Goal: Find specific page/section: Find specific page/section

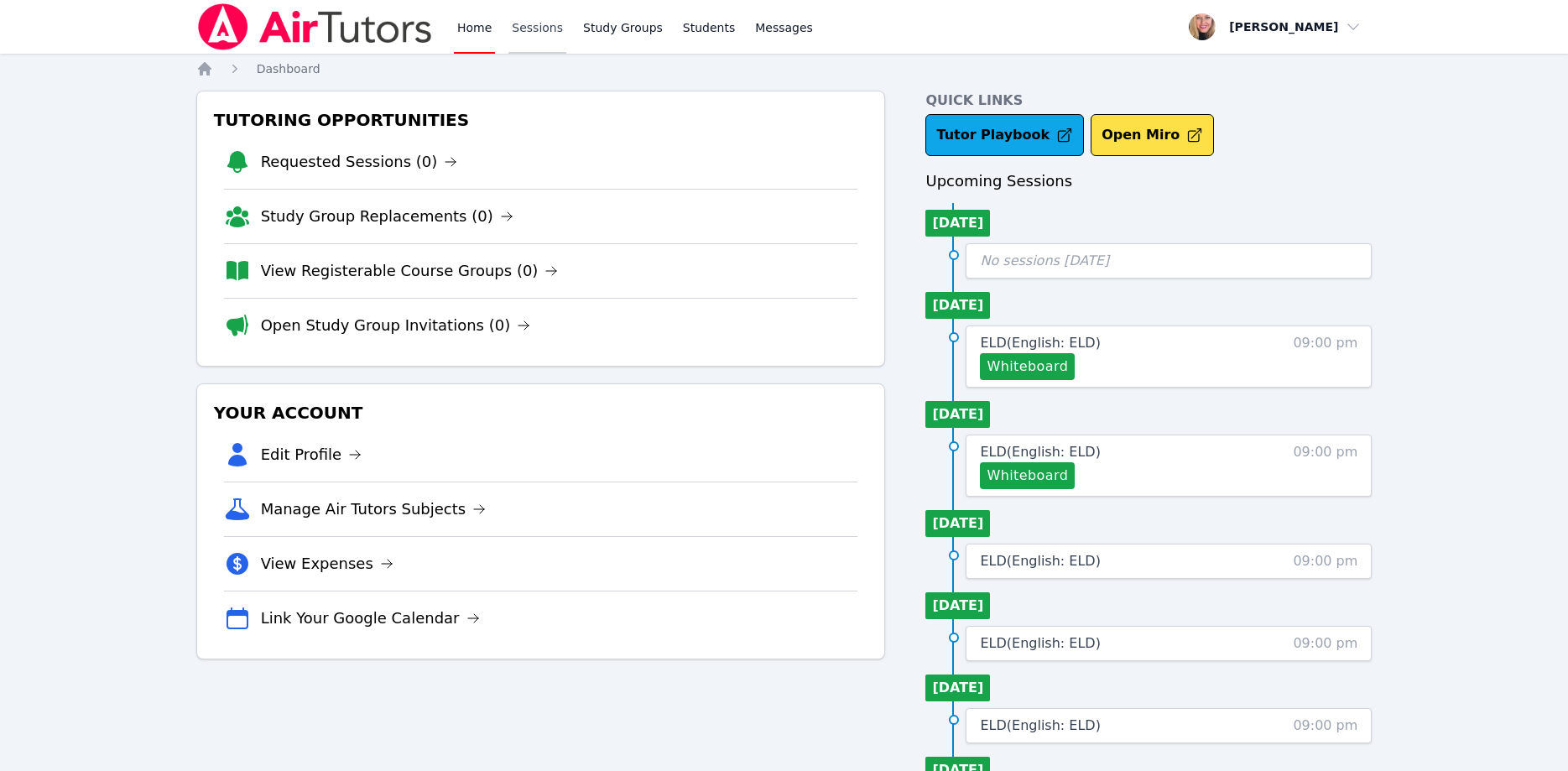
click at [521, 28] on link "Sessions" at bounding box center [537, 26] width 58 height 53
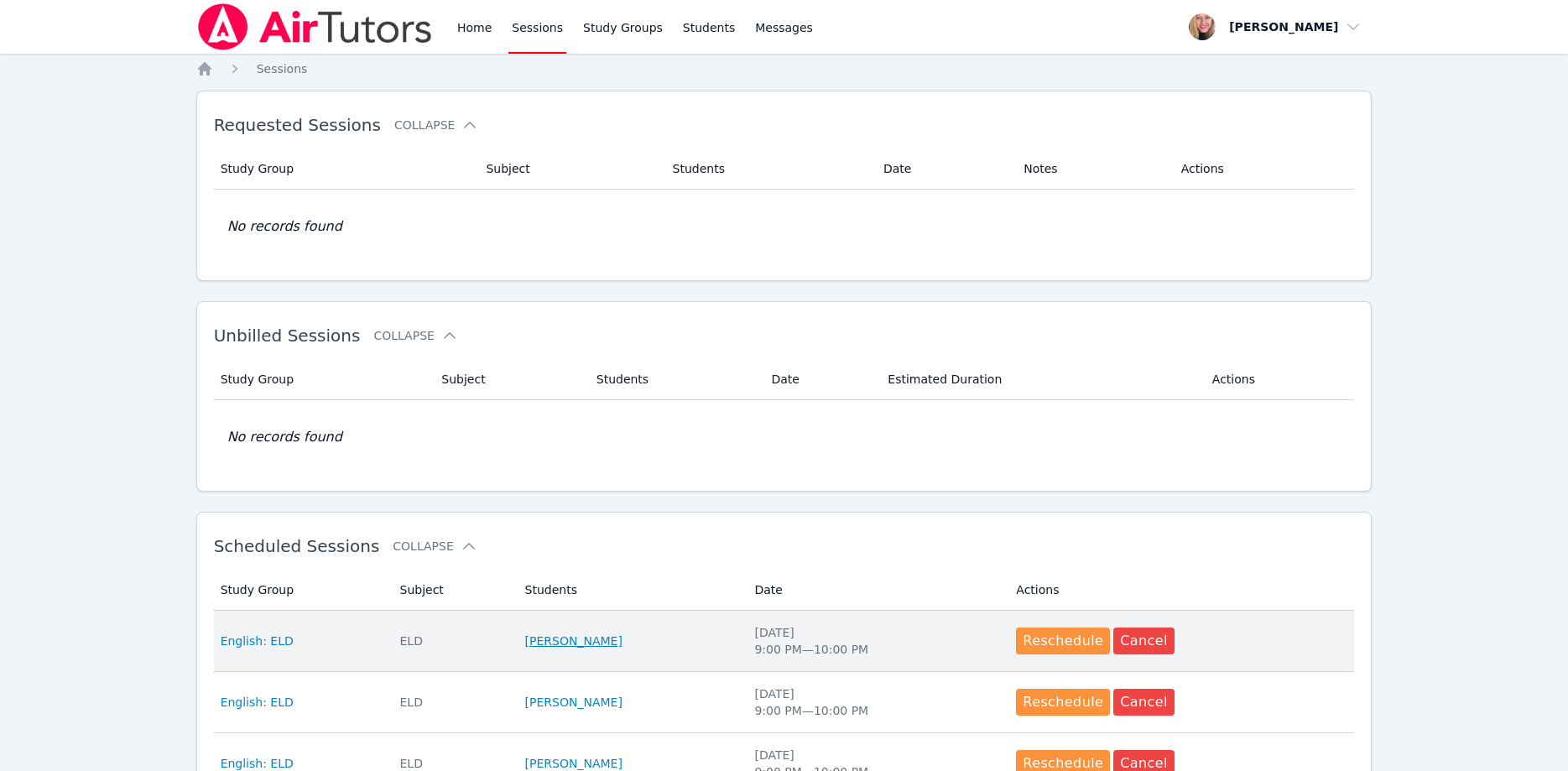
click at [572, 647] on link "Yoel Acosta" at bounding box center [573, 641] width 97 height 17
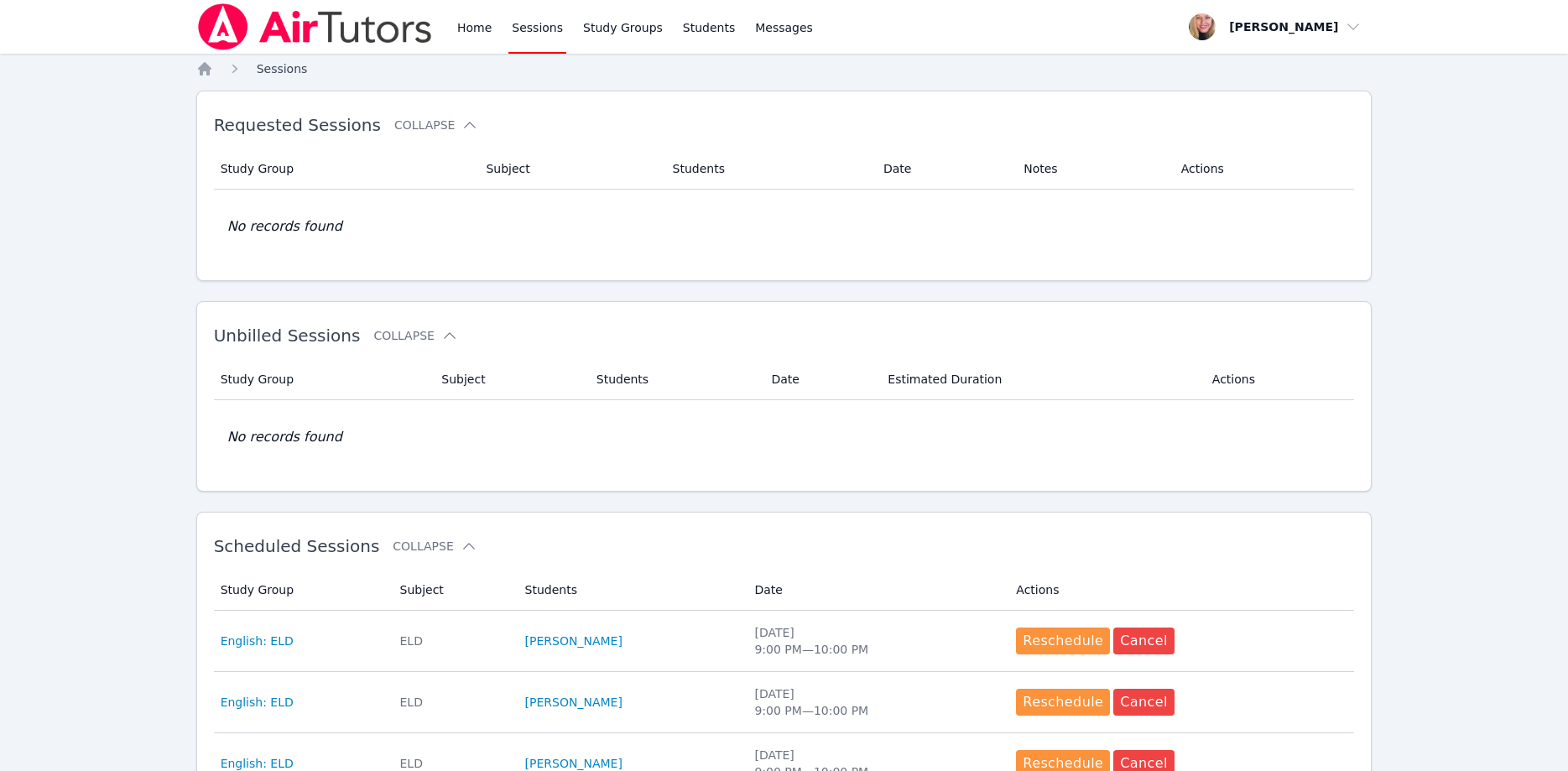
click at [272, 69] on span "Sessions" at bounding box center [282, 69] width 52 height 14
click at [204, 68] on icon "Breadcrumb" at bounding box center [205, 69] width 14 height 14
